Goal: Obtain resource: Download file/media

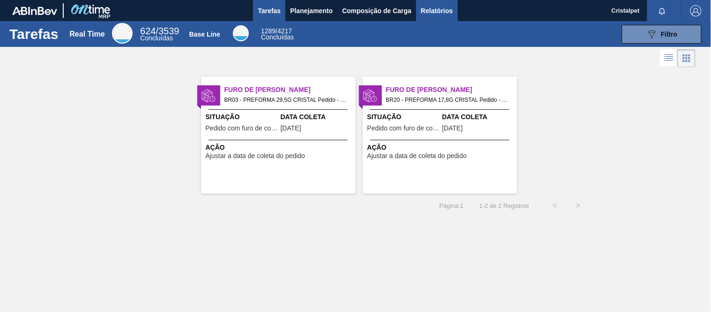
click at [426, 8] on span "Relatórios" at bounding box center [437, 10] width 32 height 11
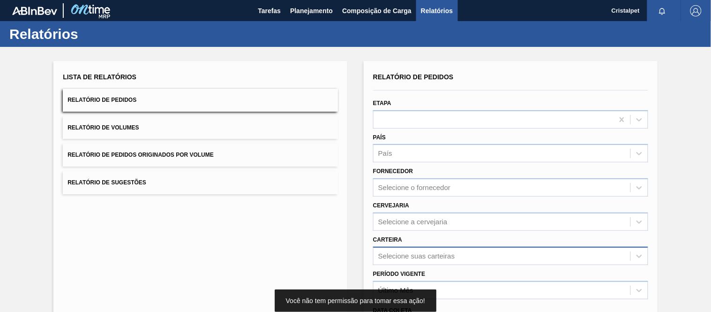
scroll to position [99, 0]
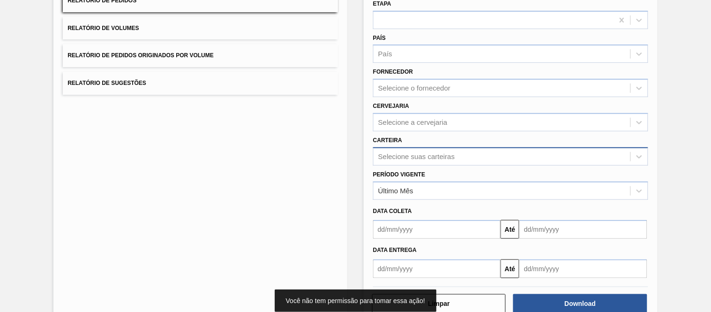
click at [397, 166] on div "Selecione suas carteiras" at bounding box center [510, 156] width 275 height 18
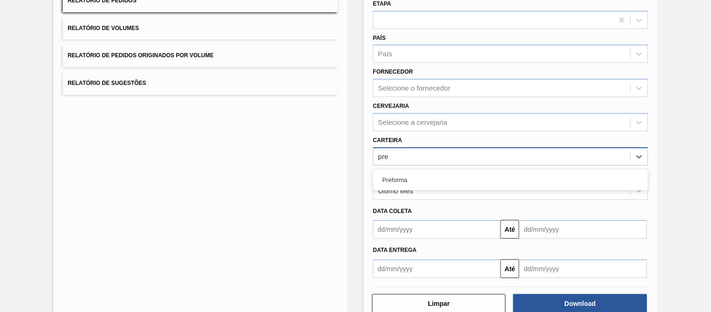
type input "pref"
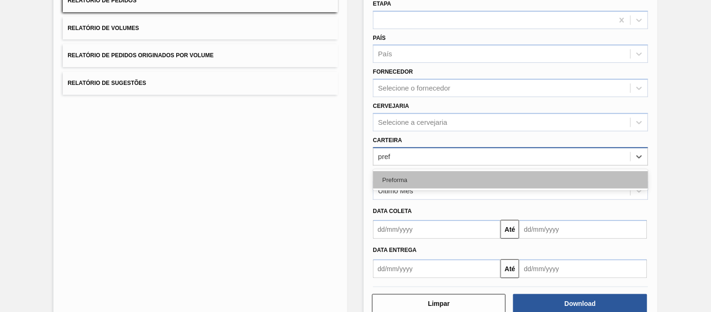
click at [394, 179] on div "Preforma" at bounding box center [510, 179] width 275 height 17
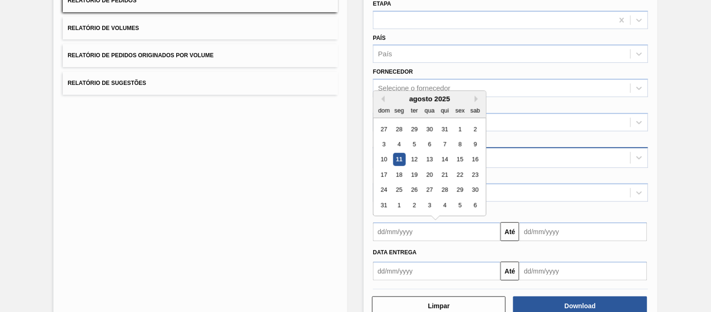
click at [392, 228] on input "text" at bounding box center [437, 231] width 128 height 19
click at [460, 125] on div "1" at bounding box center [460, 129] width 13 height 13
type input "[DATE]"
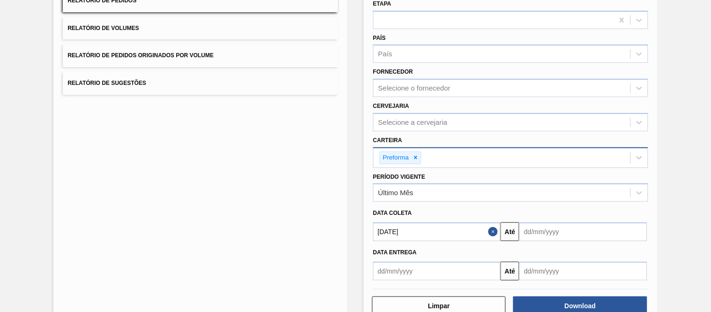
click at [560, 237] on input "text" at bounding box center [584, 231] width 128 height 19
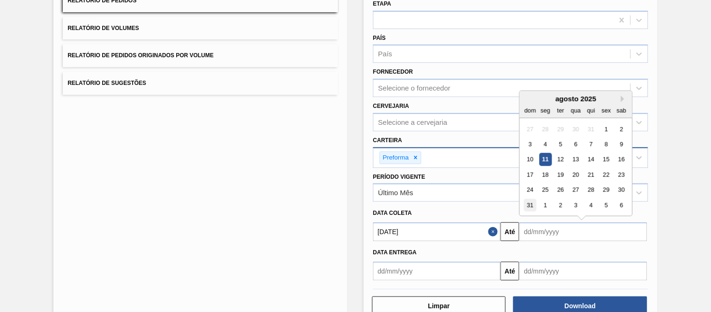
click at [530, 203] on div "31" at bounding box center [530, 205] width 13 height 13
type input "[DATE]"
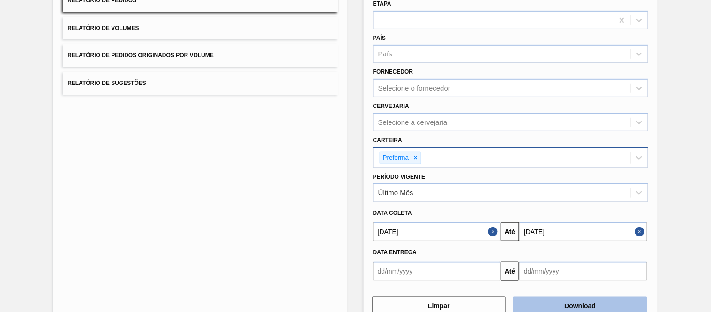
click at [555, 305] on button "Download" at bounding box center [580, 305] width 134 height 19
